Goal: Task Accomplishment & Management: Complete application form

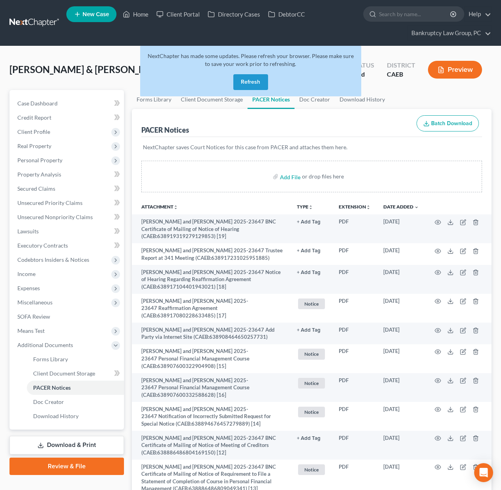
scroll to position [75, 0]
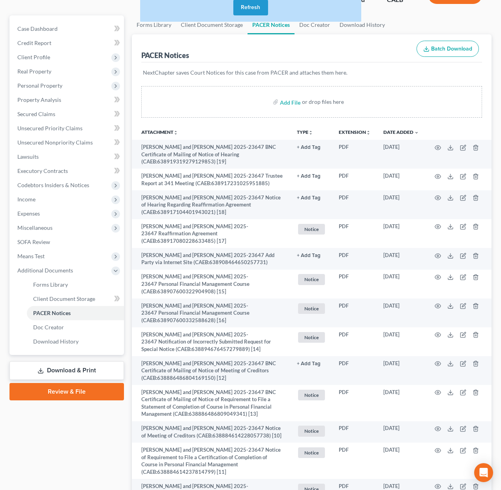
click at [247, 13] on button "Refresh" at bounding box center [251, 8] width 35 height 16
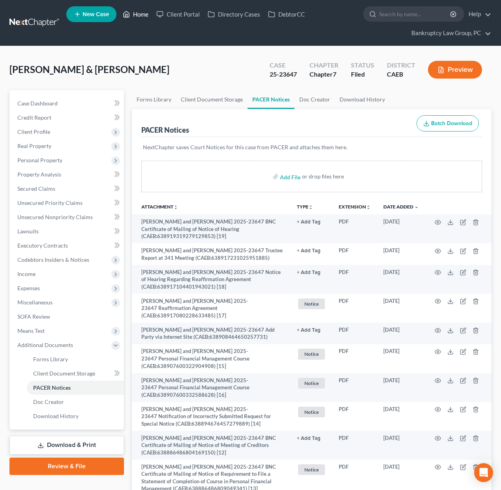
click at [141, 14] on link "Home" at bounding box center [136, 14] width 34 height 14
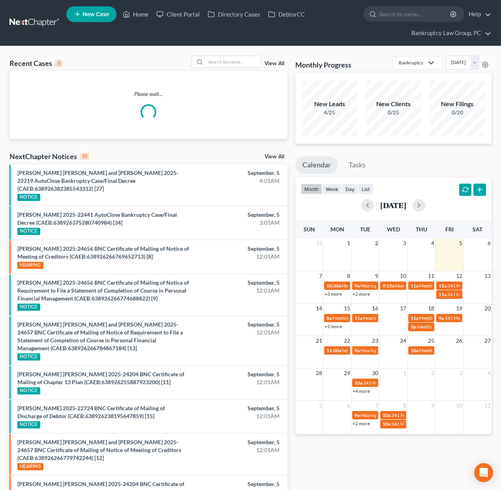
click at [275, 159] on link "View All" at bounding box center [275, 157] width 20 height 6
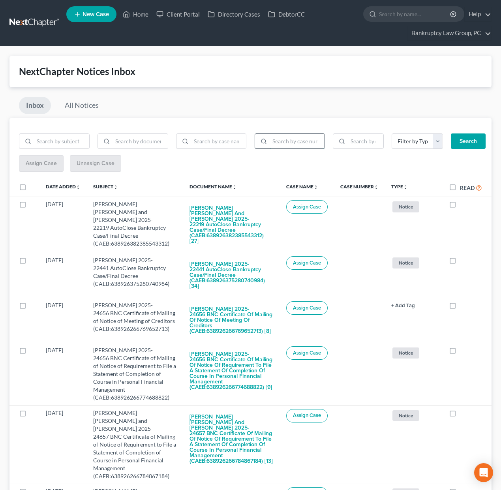
click at [287, 141] on input "search" at bounding box center [297, 141] width 55 height 15
type input "25-23647"
click at [462, 143] on button "Search" at bounding box center [468, 142] width 35 height 16
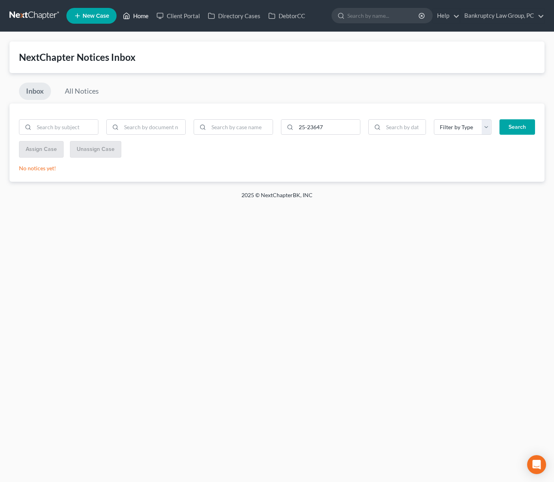
click at [137, 17] on link "Home" at bounding box center [136, 16] width 34 height 14
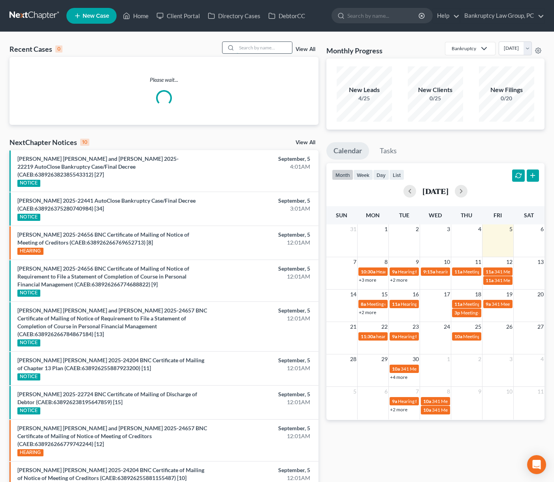
click at [266, 47] on input "search" at bounding box center [264, 47] width 55 height 11
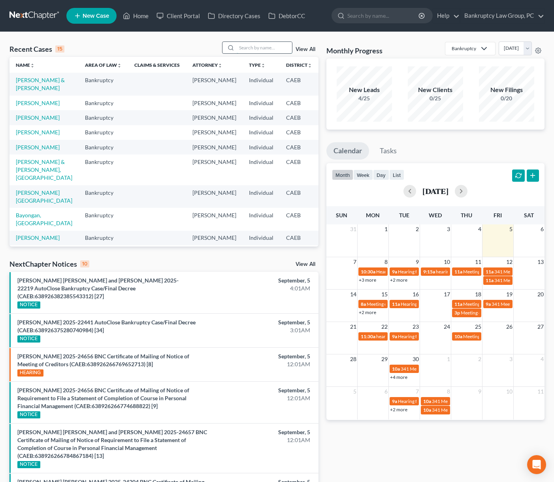
click at [255, 47] on input "search" at bounding box center [264, 47] width 55 height 11
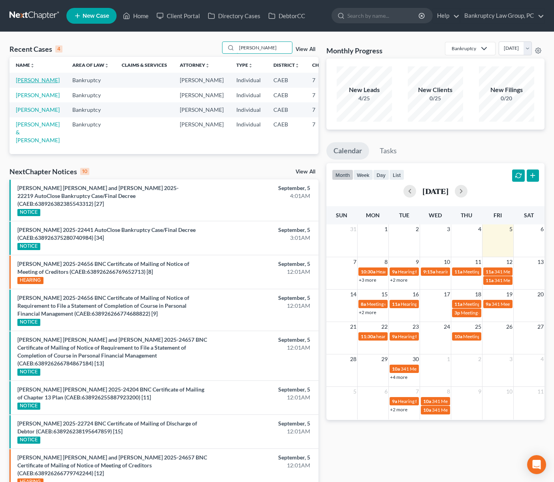
type input "[PERSON_NAME]"
click at [25, 83] on link "[PERSON_NAME]" at bounding box center [38, 80] width 44 height 7
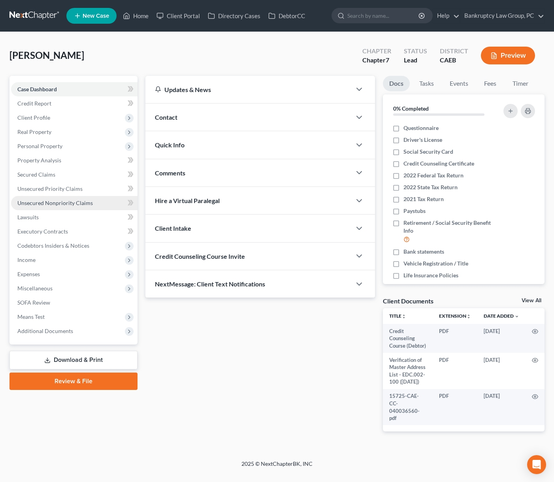
click at [60, 203] on span "Unsecured Nonpriority Claims" at bounding box center [54, 203] width 75 height 7
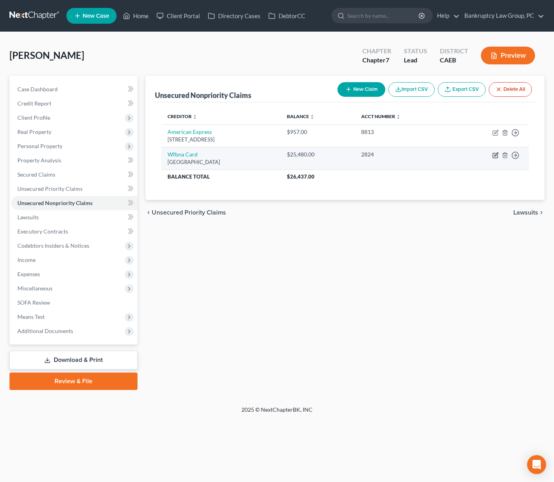
click at [495, 155] on icon "button" at bounding box center [495, 155] width 6 height 6
select select "24"
select select "0"
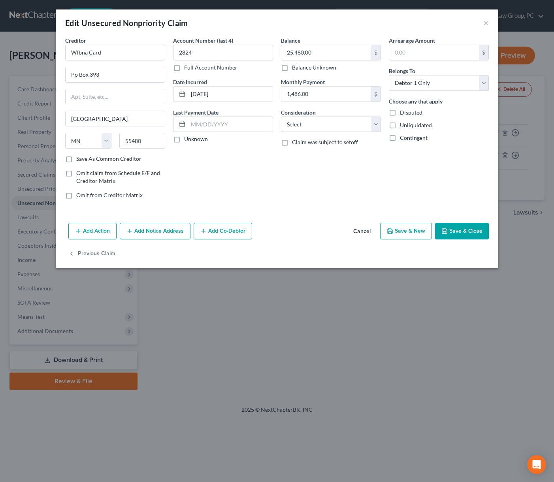
click at [362, 231] on button "Cancel" at bounding box center [362, 232] width 30 height 16
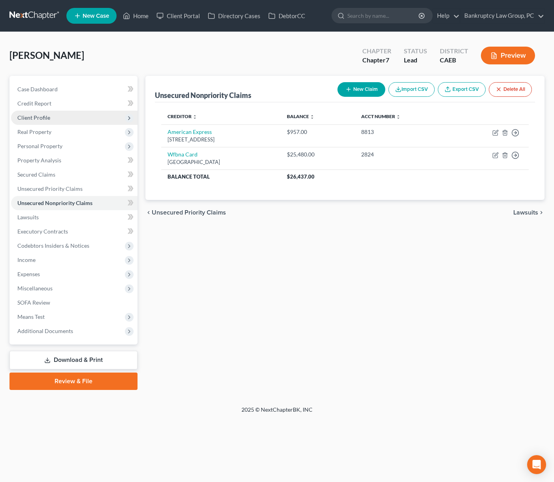
click at [36, 115] on span "Client Profile" at bounding box center [33, 117] width 33 height 7
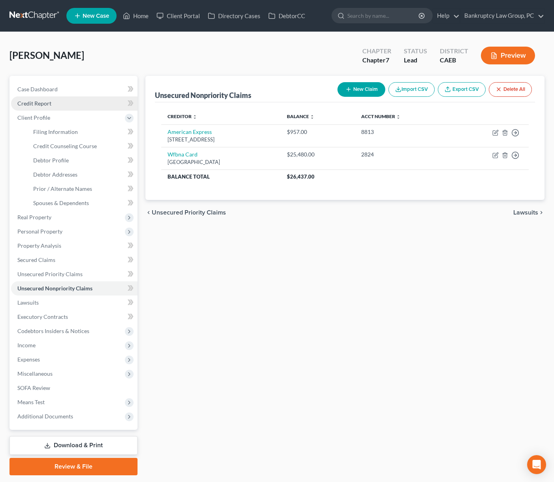
click at [41, 106] on span "Credit Report" at bounding box center [34, 103] width 34 height 7
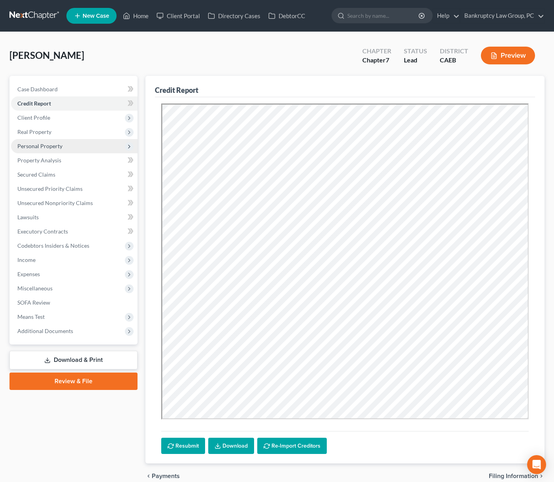
click at [36, 146] on span "Personal Property" at bounding box center [39, 146] width 45 height 7
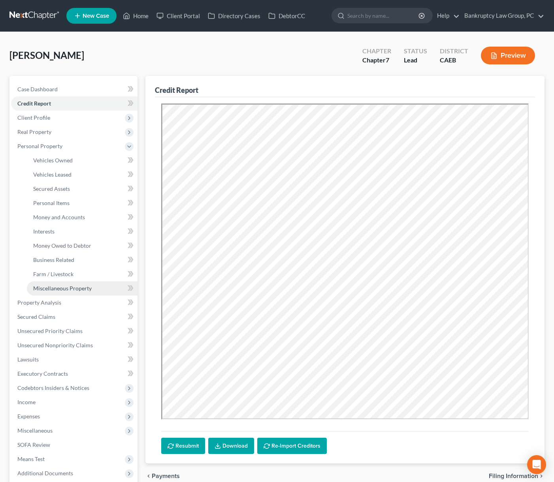
click at [54, 288] on span "Miscellaneous Property" at bounding box center [62, 288] width 58 height 7
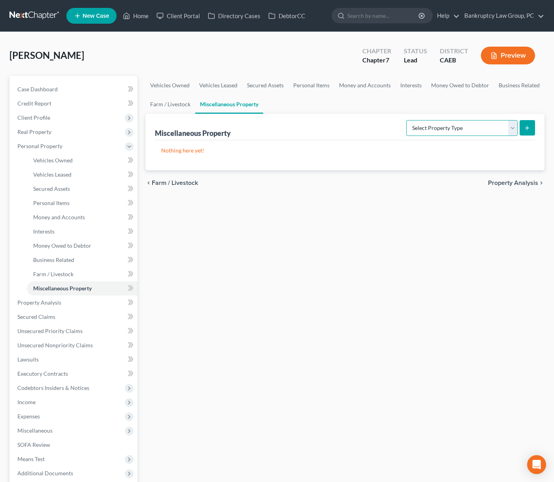
click at [407, 124] on select "Select Property Type Assigned for Creditor Benefit [DATE] Holding for Another N…" at bounding box center [461, 128] width 111 height 16
select select "stored_within_1_year"
click at [406, 120] on select "Select Property Type Assigned for Creditor Benefit [DATE] Holding for Another N…" at bounding box center [461, 128] width 111 height 16
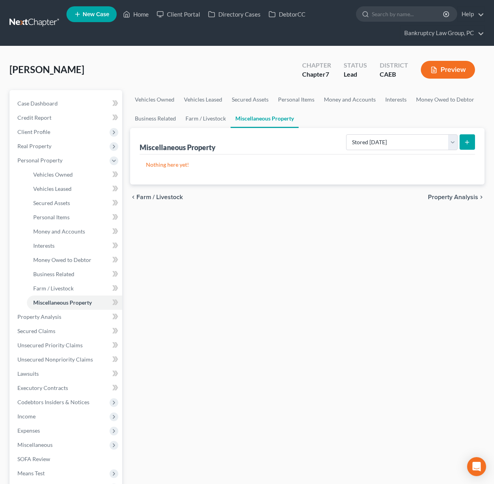
click at [467, 142] on line "submit" at bounding box center [467, 142] width 4 height 0
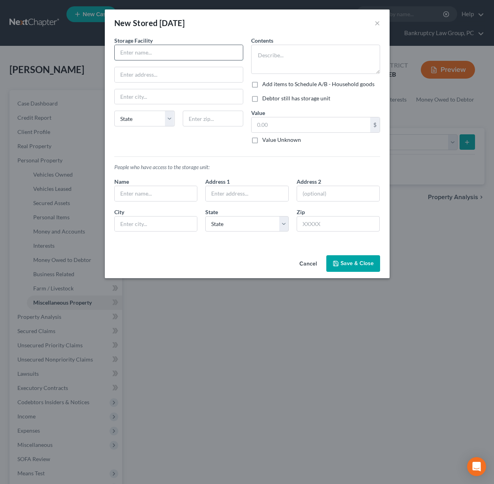
click at [166, 58] on input "text" at bounding box center [179, 52] width 128 height 15
type input "[PERSON_NAME] Street Self Storage"
type input "[GEOGRAPHIC_DATA]"
select select "4"
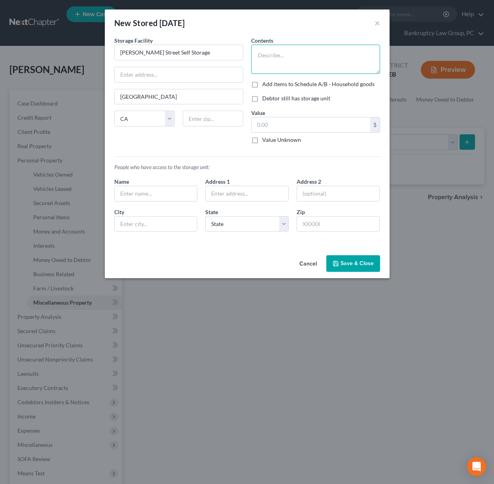
click at [281, 58] on textarea at bounding box center [315, 59] width 129 height 29
type textarea "Misc Household Items"
click at [354, 264] on button "Save & Close" at bounding box center [353, 263] width 54 height 17
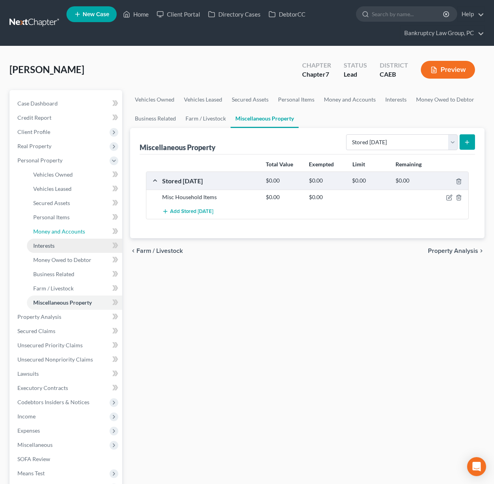
click at [59, 235] on link "Money and Accounts" at bounding box center [74, 231] width 95 height 14
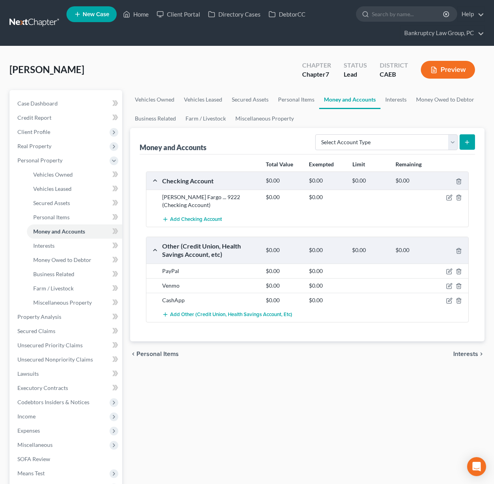
click at [329, 365] on div "Vehicles Owned Vehicles Leased Secured Assets Personal Items Money and Accounts…" at bounding box center [307, 318] width 362 height 456
click at [450, 196] on icon "button" at bounding box center [449, 197] width 6 height 6
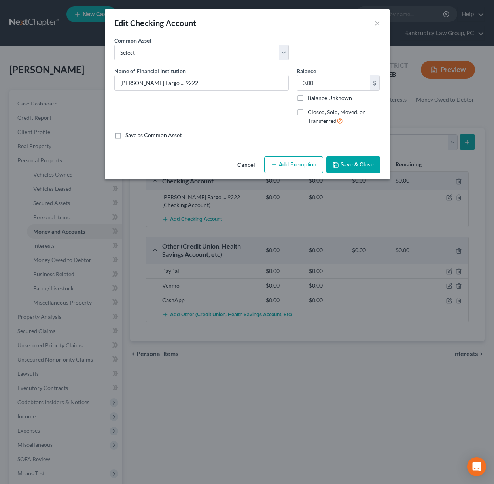
click at [295, 160] on button "Add Exemption" at bounding box center [293, 164] width 59 height 17
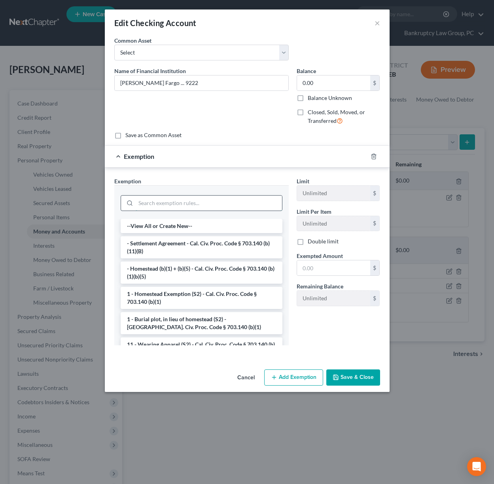
click at [205, 201] on input "search" at bounding box center [209, 203] width 146 height 15
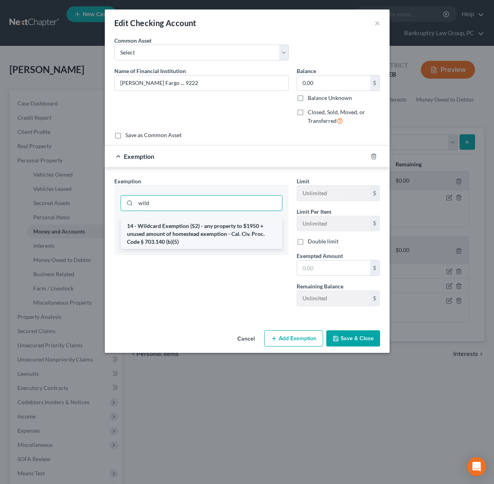
type input "wild"
click at [205, 237] on li "14 - Wildcard Exemption (S2) - any property to $1950 + unused amount of homeste…" at bounding box center [202, 234] width 162 height 30
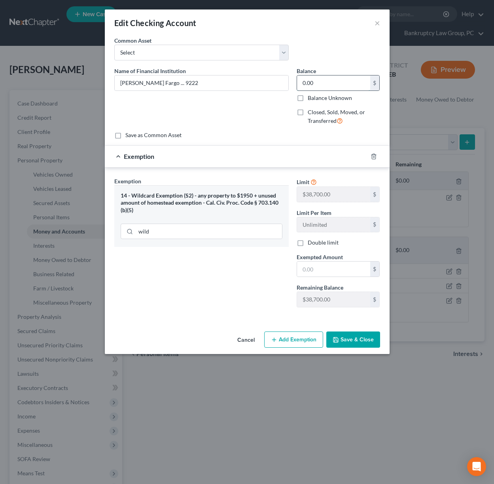
click at [335, 83] on input "0.00" at bounding box center [333, 82] width 73 height 15
type input "1,043.11"
click at [356, 273] on input "text" at bounding box center [333, 269] width 73 height 15
type input "1,043.11"
click at [358, 337] on button "Save & Close" at bounding box center [353, 340] width 54 height 17
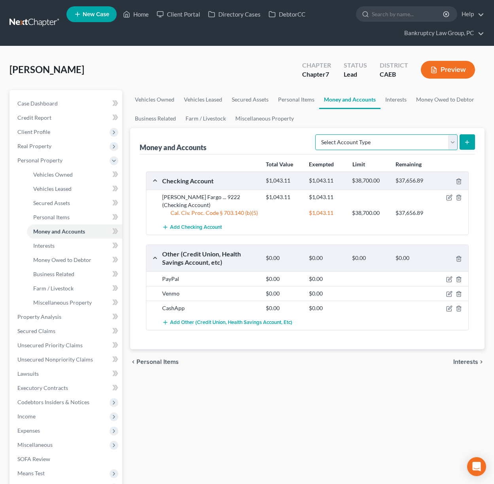
click at [416, 141] on select "Select Account Type Brokerage Cash on Hand Certificates of Deposit Checking Acc…" at bounding box center [386, 142] width 142 height 16
select select "savings"
click at [317, 134] on select "Select Account Type Brokerage Cash on Hand Certificates of Deposit Checking Acc…" at bounding box center [386, 142] width 142 height 16
click at [467, 141] on line "submit" at bounding box center [467, 142] width 0 height 4
click at [451, 144] on select "Select Account Type Brokerage Cash on Hand Certificates of Deposit Checking Acc…" at bounding box center [386, 142] width 142 height 16
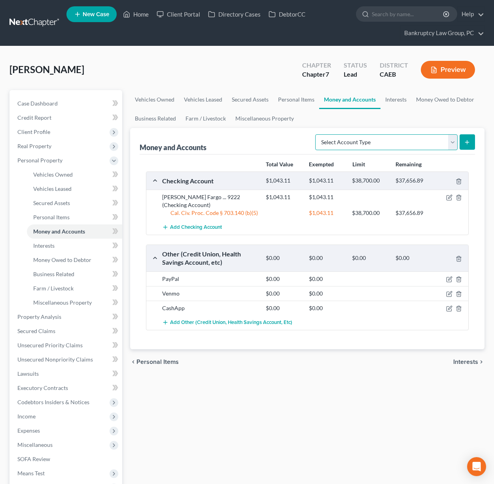
select select "savings"
click at [317, 134] on select "Select Account Type Brokerage Cash on Hand Certificates of Deposit Checking Acc…" at bounding box center [386, 142] width 142 height 16
click at [467, 144] on icon "submit" at bounding box center [466, 142] width 6 height 6
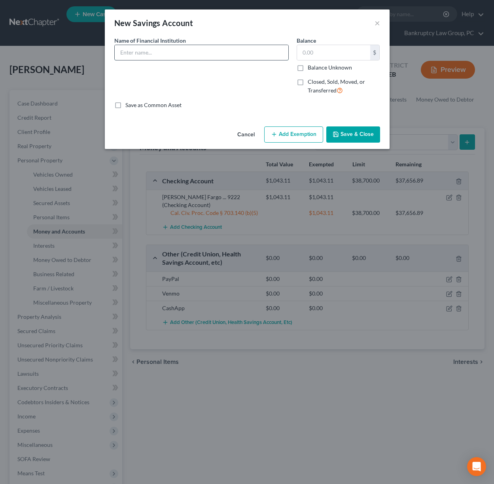
click at [182, 57] on input "text" at bounding box center [201, 52] width 173 height 15
type input "Wells Fargo ... 3508"
click at [328, 52] on input "text" at bounding box center [333, 52] width 73 height 15
type input "6.00"
click at [303, 134] on button "Add Exemption" at bounding box center [293, 134] width 59 height 17
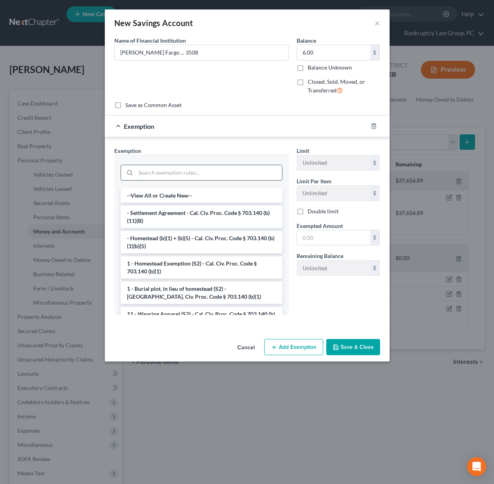
click at [209, 174] on input "search" at bounding box center [209, 172] width 146 height 15
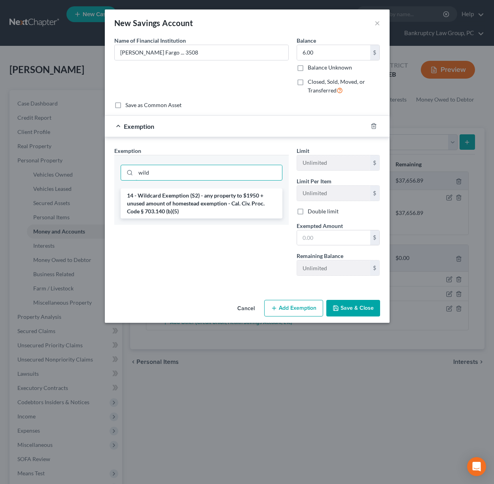
type input "wild"
drag, startPoint x: 206, startPoint y: 188, endPoint x: 204, endPoint y: 192, distance: 4.8
click at [206, 188] on div "wild" at bounding box center [201, 172] width 174 height 34
drag, startPoint x: 203, startPoint y: 199, endPoint x: 218, endPoint y: 205, distance: 15.8
click at [205, 199] on li "14 - Wildcard Exemption (S2) - any property to $1950 + unused amount of homeste…" at bounding box center [202, 203] width 162 height 30
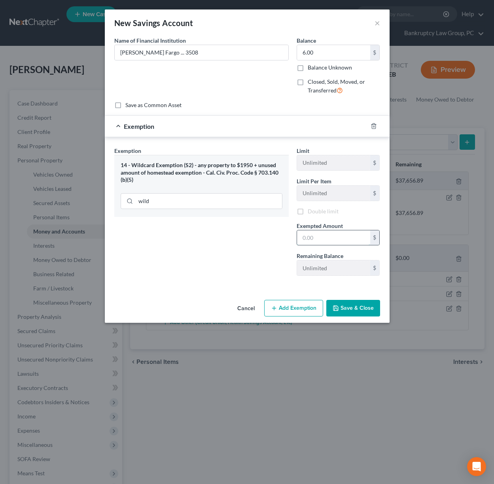
click at [310, 234] on input "text" at bounding box center [333, 237] width 73 height 15
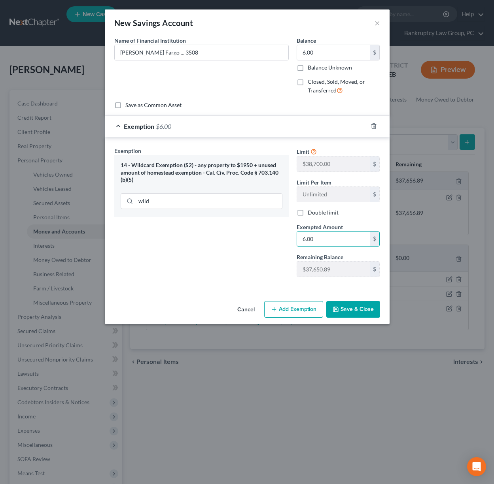
type input "6.00"
click at [350, 308] on button "Save & Close" at bounding box center [353, 309] width 54 height 17
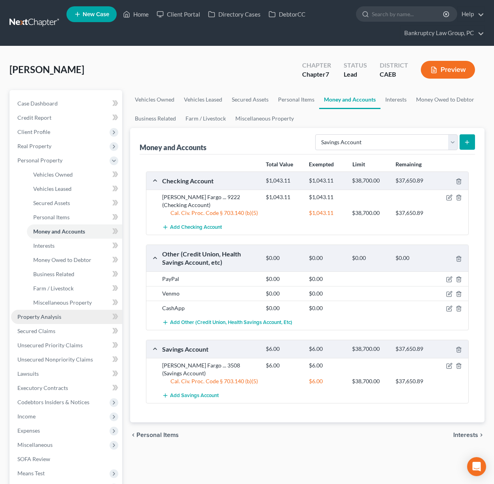
click at [38, 318] on span "Property Analysis" at bounding box center [39, 316] width 44 height 7
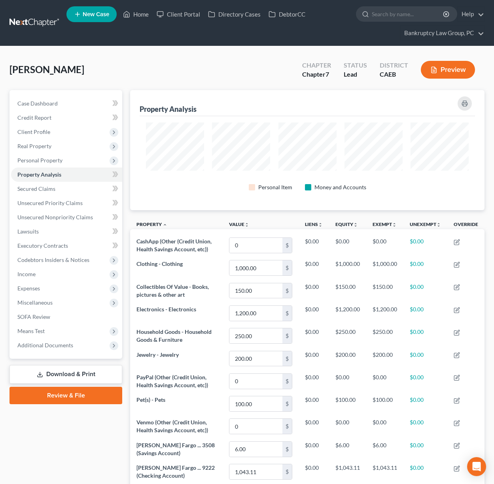
click at [124, 63] on div "Ruiz, Jessica Upgraded Chapter Chapter 7 Status Lead District CAEB Preview" at bounding box center [246, 73] width 475 height 34
click at [33, 285] on span "Expenses" at bounding box center [28, 288] width 23 height 7
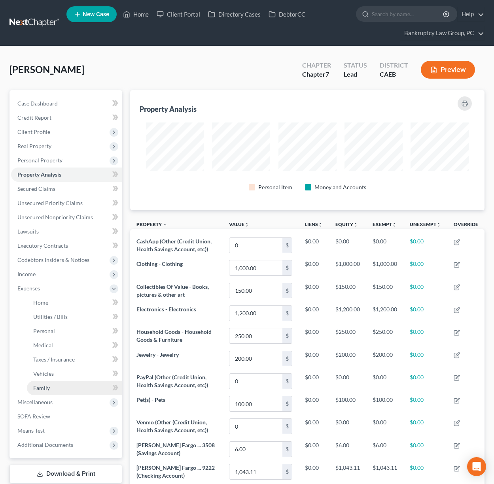
click at [50, 386] on link "Family" at bounding box center [74, 388] width 95 height 14
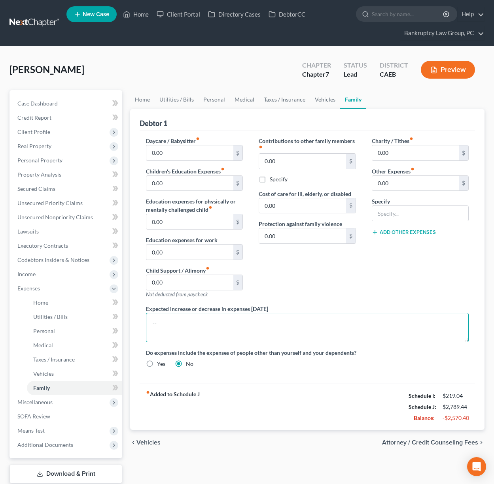
click at [224, 329] on textarea at bounding box center [307, 327] width 322 height 29
click at [372, 326] on textarea "Debtor is currently living with family, so living expenses are temporarily lowe…" at bounding box center [307, 327] width 322 height 29
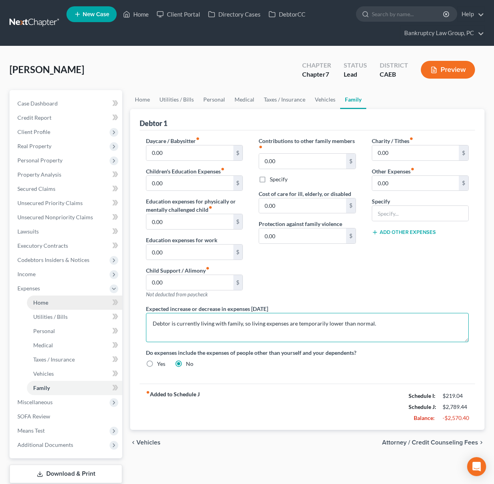
type textarea "Debtor is currently living with family, so living expenses are temporarily lowe…"
click at [280, 100] on link "Taxes / Insurance" at bounding box center [284, 99] width 51 height 19
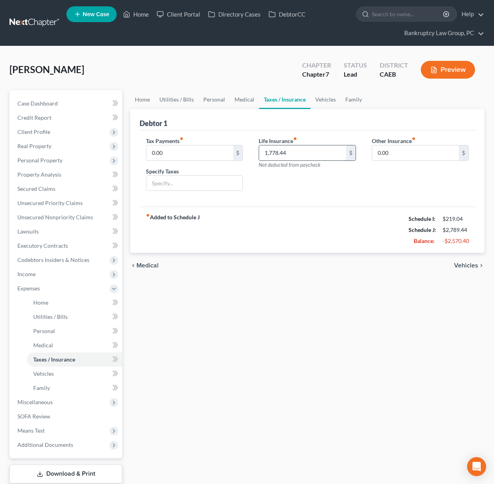
drag, startPoint x: 308, startPoint y: 153, endPoint x: 269, endPoint y: 146, distance: 39.7
click at [269, 146] on input "1,778.44" at bounding box center [302, 152] width 87 height 15
drag, startPoint x: 292, startPoint y: 154, endPoint x: 236, endPoint y: 154, distance: 55.7
click at [236, 153] on div "Tax Payments fiber_manual_record 0.00 $ Specify Taxes Life Insurance fiber_manu…" at bounding box center [307, 167] width 338 height 61
type input "0.00"
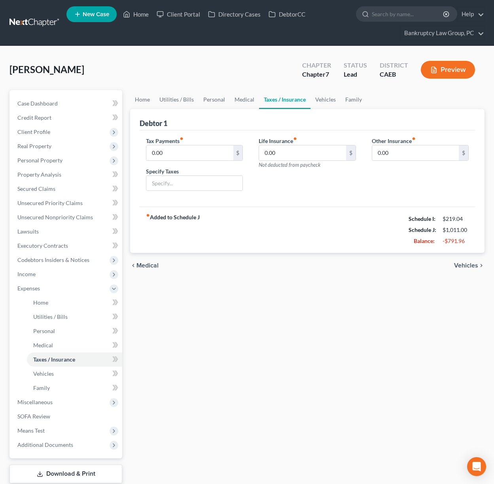
click at [270, 287] on div "Home Utilities / Bills Personal Medical Taxes / Insurance Vehicles Family Debto…" at bounding box center [307, 297] width 362 height 414
click at [322, 98] on link "Vehicles" at bounding box center [325, 99] width 30 height 19
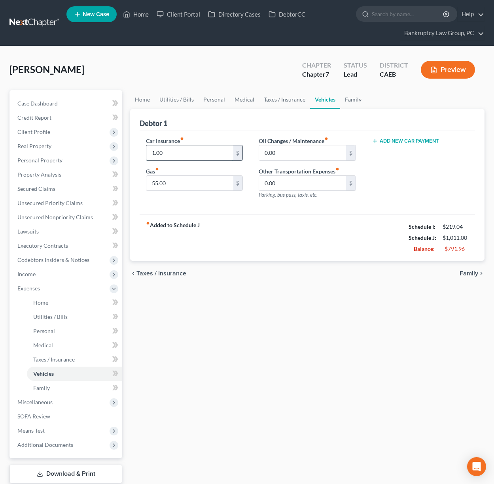
click at [192, 156] on input "1.00" at bounding box center [189, 152] width 87 height 15
type input "144.00"
click at [165, 202] on div "Car Insurance fiber_manual_record 144.00 $ Gas fiber_manual_record 55.00 $" at bounding box center [194, 171] width 113 height 69
click at [346, 101] on link "Family" at bounding box center [353, 99] width 26 height 19
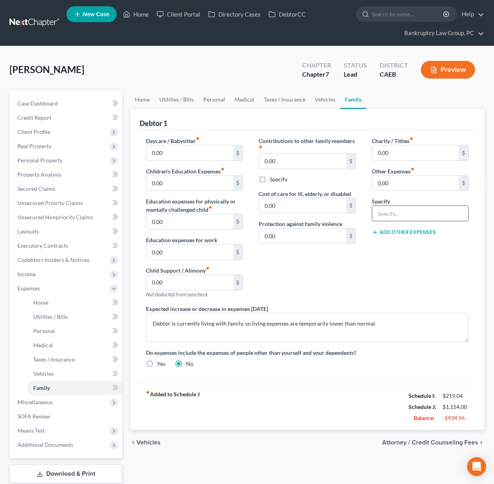
click at [413, 216] on input "text" at bounding box center [420, 213] width 96 height 15
click at [403, 181] on input "0.00" at bounding box center [415, 183] width 87 height 15
type input "150.00"
type input "Pet Care"
click at [405, 282] on div "Charity / Tithes fiber_manual_record 0.00 $ Other Expenses fiber_manual_record …" at bounding box center [420, 221] width 113 height 168
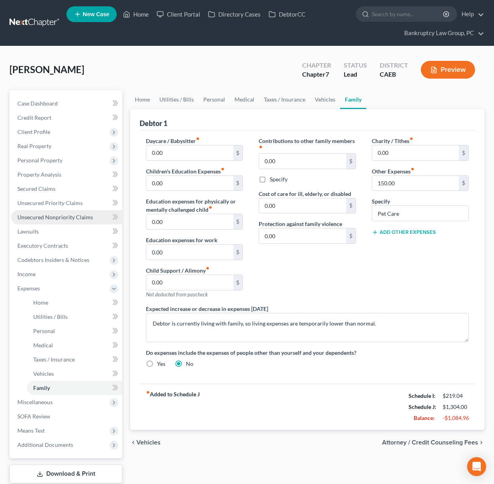
click at [33, 216] on span "Unsecured Nonpriority Claims" at bounding box center [54, 217] width 75 height 7
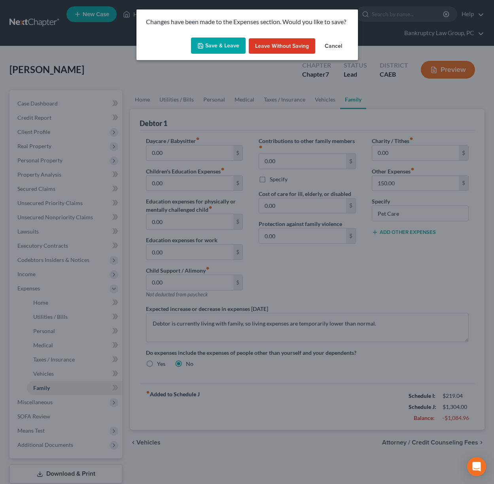
click at [228, 44] on button "Save & Leave" at bounding box center [218, 46] width 55 height 17
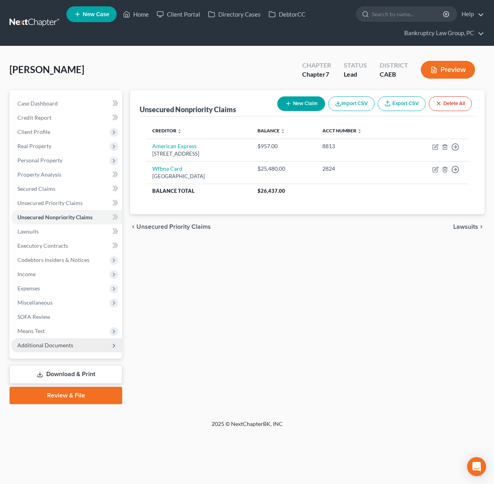
click at [52, 344] on span "Additional Documents" at bounding box center [45, 345] width 56 height 7
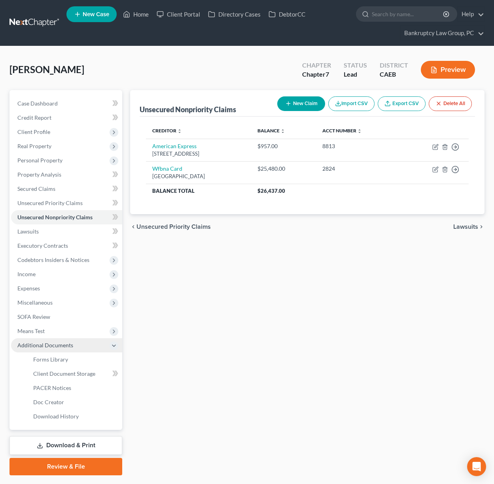
click at [45, 348] on span "Additional Documents" at bounding box center [45, 345] width 56 height 7
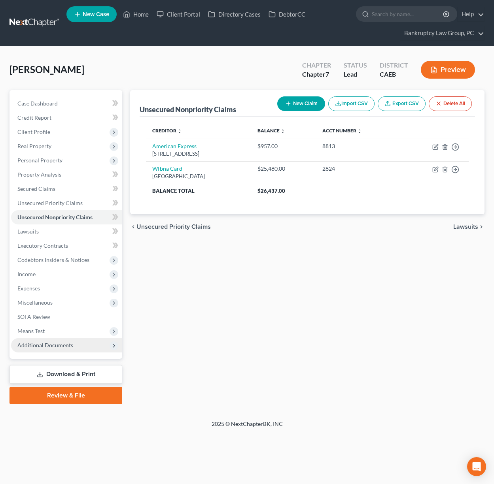
click at [46, 347] on span "Additional Documents" at bounding box center [45, 345] width 56 height 7
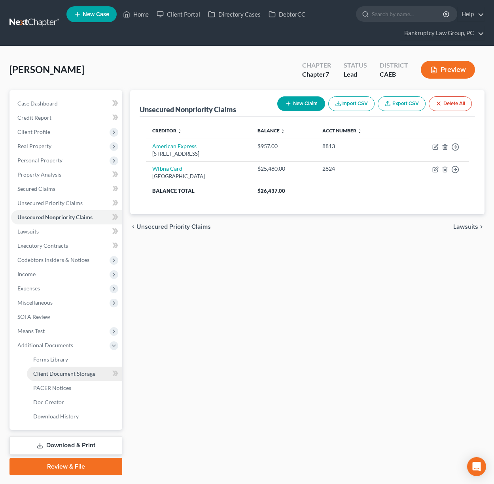
click at [58, 376] on span "Client Document Storage" at bounding box center [64, 373] width 62 height 7
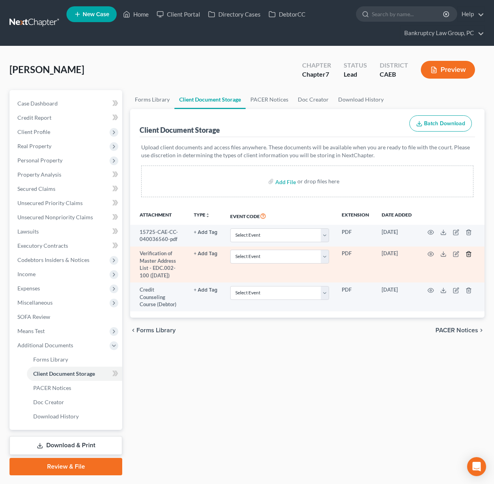
click at [469, 254] on line "button" at bounding box center [469, 255] width 0 height 2
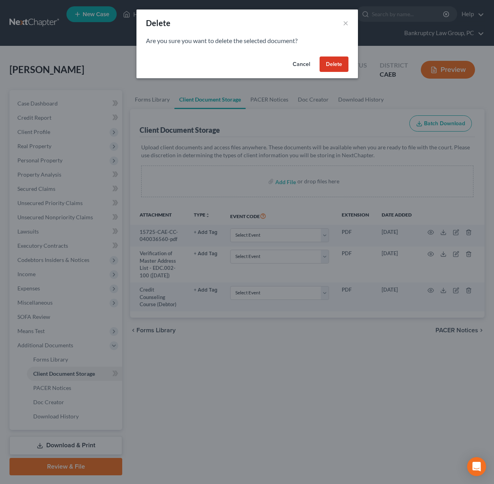
click at [339, 69] on button "Delete" at bounding box center [333, 65] width 29 height 16
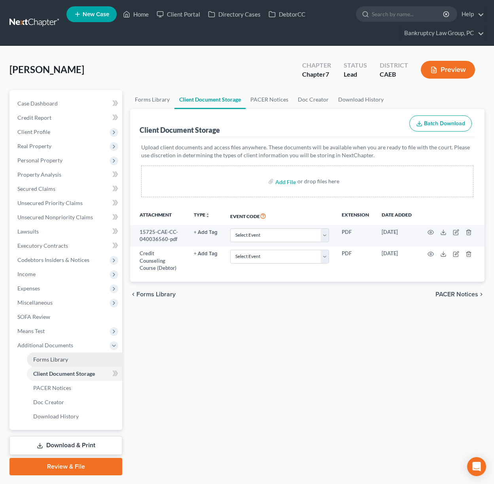
drag, startPoint x: 57, startPoint y: 361, endPoint x: 95, endPoint y: 359, distance: 38.4
click at [57, 361] on span "Forms Library" at bounding box center [50, 359] width 35 height 7
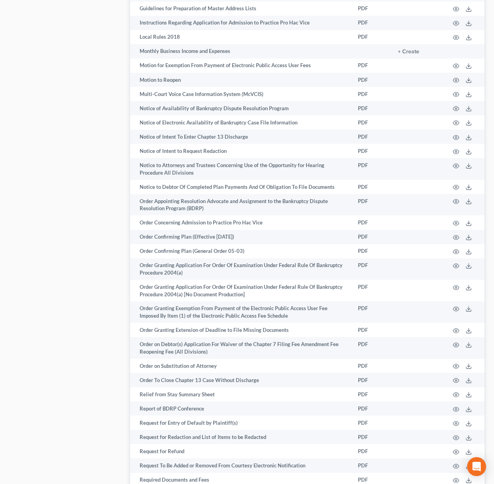
scroll to position [1126, 0]
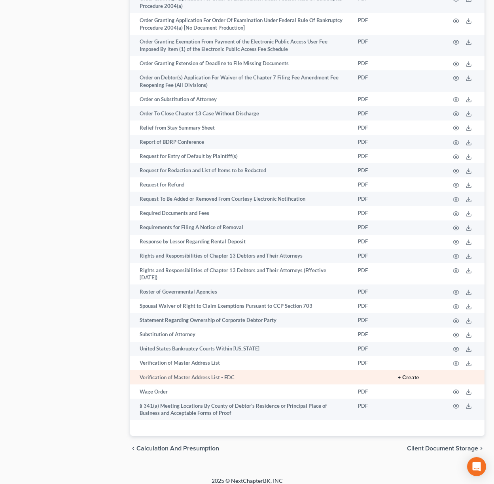
click at [412, 375] on button "+ Create" at bounding box center [408, 378] width 21 height 6
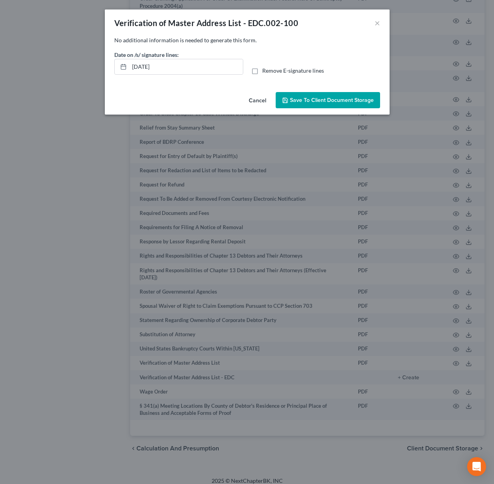
click at [262, 72] on label "Remove E-signature lines" at bounding box center [293, 71] width 62 height 8
click at [265, 72] on input "Remove E-signature lines" at bounding box center [267, 69] width 5 height 5
checkbox input "true"
click at [311, 105] on button "Save to Client Document Storage" at bounding box center [327, 100] width 104 height 17
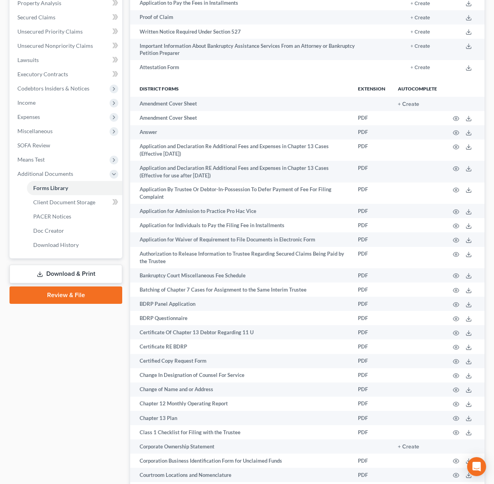
scroll to position [0, 0]
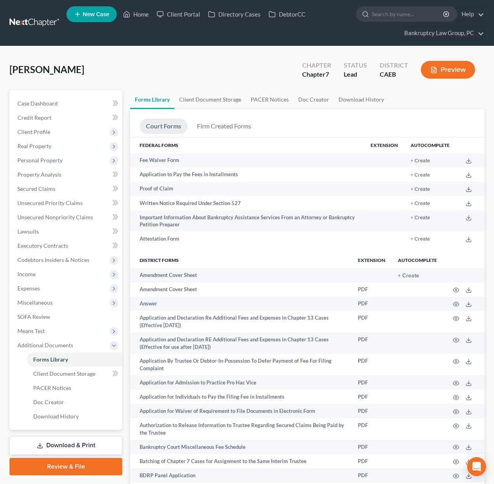
click at [92, 445] on link "Download & Print" at bounding box center [65, 445] width 113 height 19
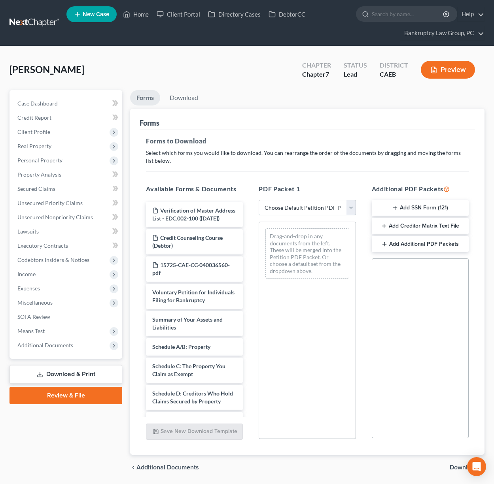
click at [330, 213] on select "Choose Default Petition PDF Packet Complete Bankruptcy Petition (all forms and …" at bounding box center [306, 208] width 97 height 16
select select "0"
click at [258, 200] on select "Choose Default Petition PDF Packet Complete Bankruptcy Petition (all forms and …" at bounding box center [306, 208] width 97 height 16
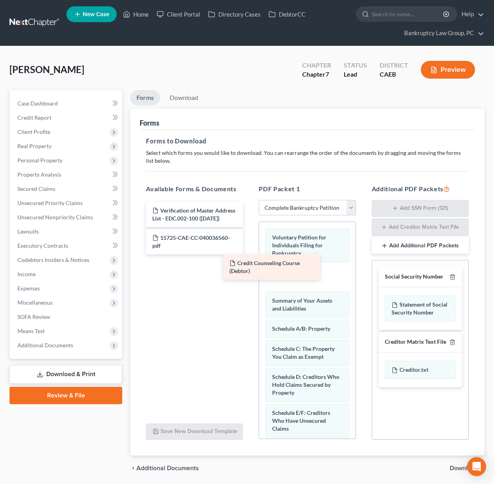
drag, startPoint x: 202, startPoint y: 244, endPoint x: 282, endPoint y: 269, distance: 83.8
click at [249, 254] on div "Credit Counseling Course (Debtor) Verification of Master Address List - EDC.002…" at bounding box center [193, 228] width 109 height 53
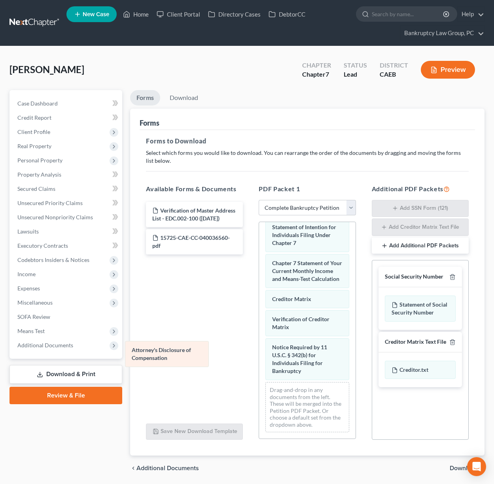
drag, startPoint x: 299, startPoint y: 369, endPoint x: 165, endPoint y: 356, distance: 134.9
click at [259, 356] on div "Attorney's Disclosure of Compensation Voluntary Petition for Individuals Filing…" at bounding box center [307, 134] width 96 height 607
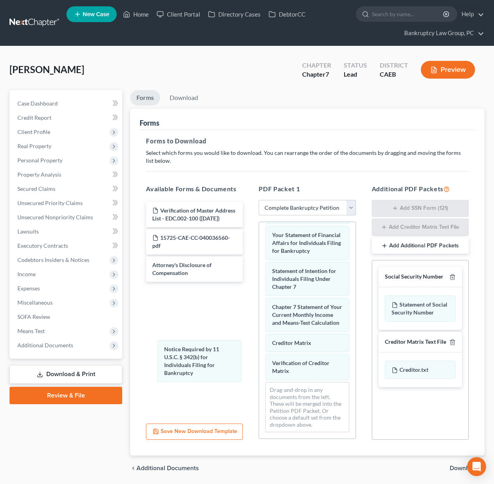
drag, startPoint x: 296, startPoint y: 365, endPoint x: 249, endPoint y: 361, distance: 48.0
click at [259, 367] on div "Notice Required by 11 U.S.C. § 342(b) for Individuals Filing for Bankruptcy Vol…" at bounding box center [307, 156] width 96 height 563
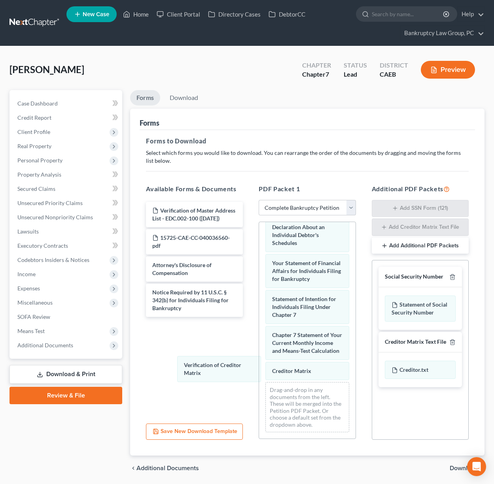
drag, startPoint x: 298, startPoint y: 367, endPoint x: 210, endPoint y: 368, distance: 88.1
click at [259, 368] on div "Verification of Creditor Matrix Voluntary Petition for Individuals Filing for B…" at bounding box center [307, 170] width 96 height 535
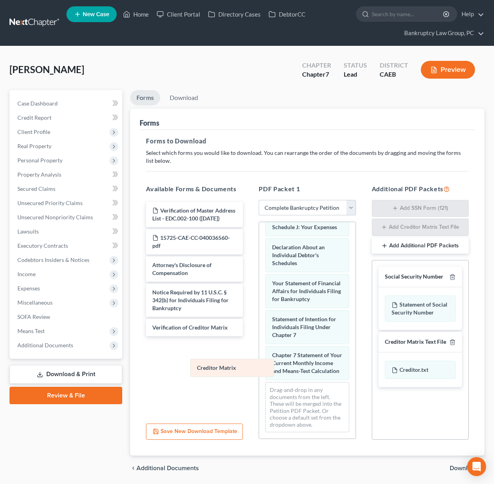
scroll to position [307, 0]
drag, startPoint x: 223, startPoint y: 371, endPoint x: 177, endPoint y: 331, distance: 61.0
click at [259, 367] on div "Creditor Matrix Voluntary Petition for Individuals Filing for Bankruptcy Credit…" at bounding box center [307, 180] width 96 height 515
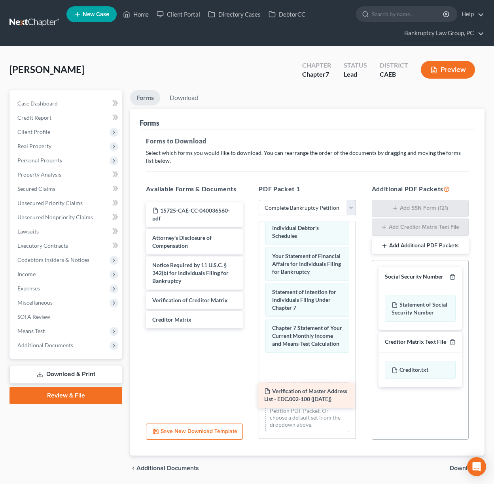
drag, startPoint x: 171, startPoint y: 217, endPoint x: 287, endPoint y: 388, distance: 206.8
click at [249, 328] on div "Verification of Master Address List - EDC.002-100 (09/05/2025) Verification of …" at bounding box center [193, 265] width 109 height 126
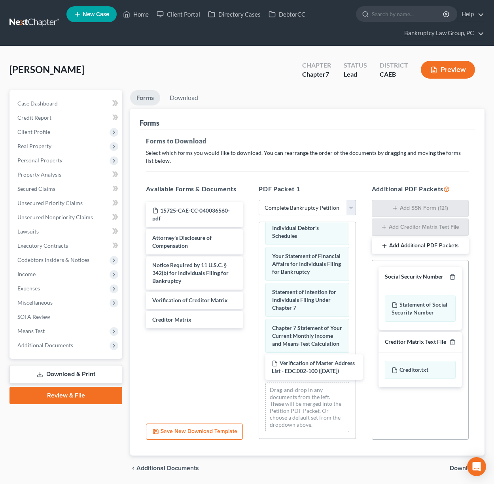
scroll to position [343, 0]
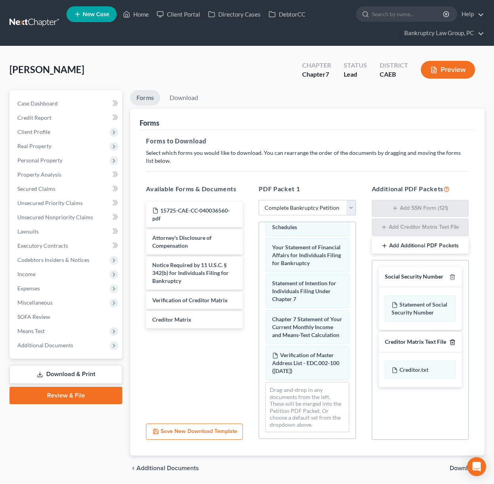
click at [450, 342] on icon "button" at bounding box center [452, 341] width 4 height 5
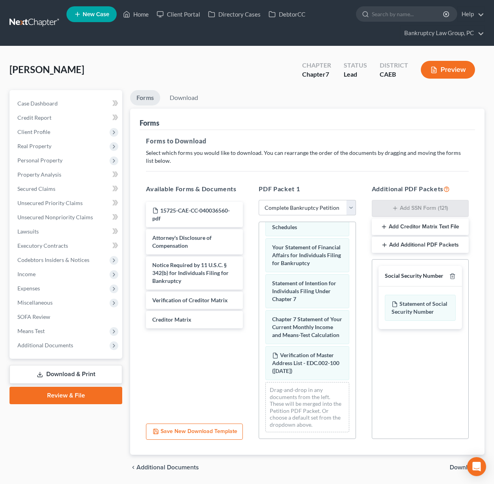
drag, startPoint x: 457, startPoint y: 465, endPoint x: 219, endPoint y: 287, distance: 297.5
click at [457, 465] on span "Download" at bounding box center [463, 467] width 28 height 6
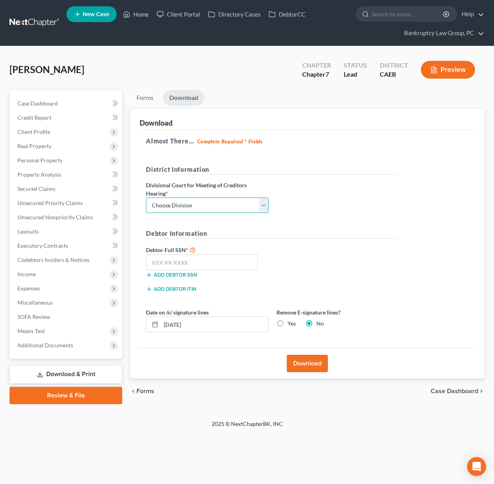
click at [195, 205] on select "Choose Division Fresno Modesto Sacramento" at bounding box center [207, 206] width 122 height 16
select select "2"
click at [146, 198] on select "Choose Division Fresno Modesto Sacramento" at bounding box center [207, 206] width 122 height 16
click at [215, 264] on input "text" at bounding box center [202, 262] width 112 height 16
type input "619-70-4271"
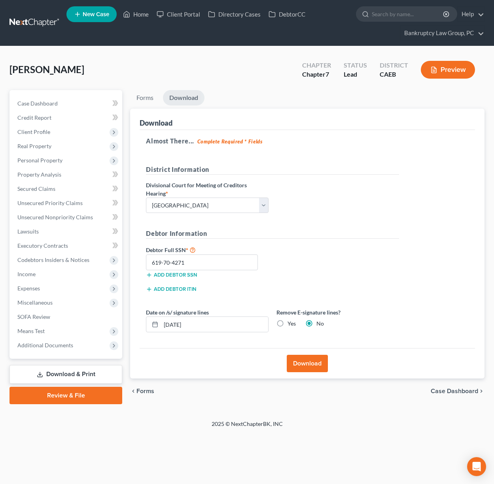
click at [287, 324] on label "Yes" at bounding box center [291, 324] width 8 height 8
click at [290, 324] on input "Yes" at bounding box center [292, 322] width 5 height 5
radio input "true"
radio input "false"
click at [301, 358] on button "Download" at bounding box center [306, 363] width 41 height 17
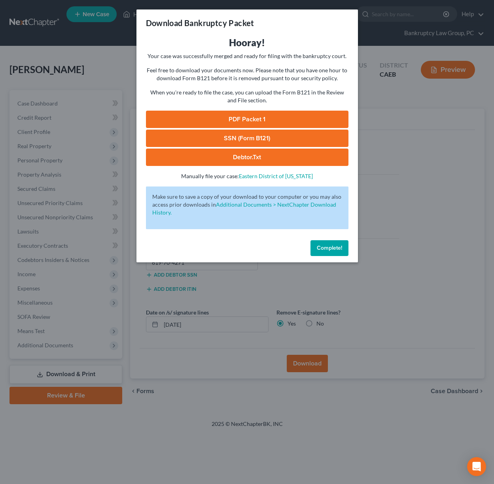
click at [231, 141] on link "SSN (Form B121)" at bounding box center [247, 138] width 202 height 17
click at [251, 120] on link "PDF Packet 1" at bounding box center [247, 119] width 202 height 17
click at [341, 246] on span "Complete!" at bounding box center [329, 248] width 25 height 7
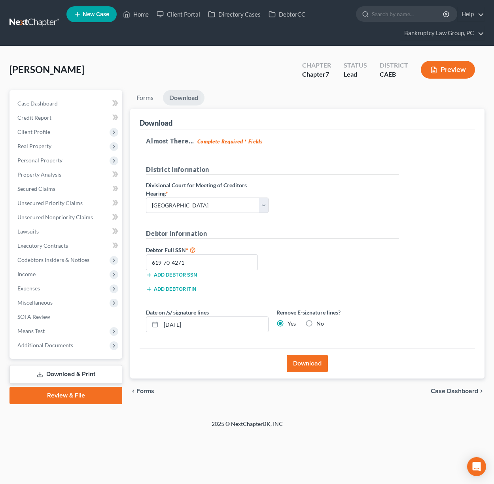
click at [296, 101] on ul "Forms Download" at bounding box center [307, 99] width 354 height 19
click at [248, 83] on div "Ruiz, Jessica Upgraded Chapter Chapter 7 Status Lead District CAEB Preview" at bounding box center [246, 73] width 475 height 34
